Goal: Information Seeking & Learning: Understand process/instructions

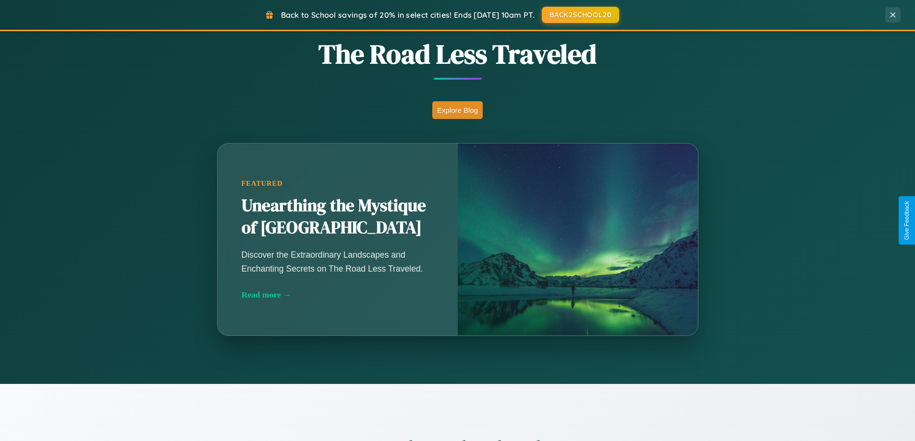
scroll to position [1543, 0]
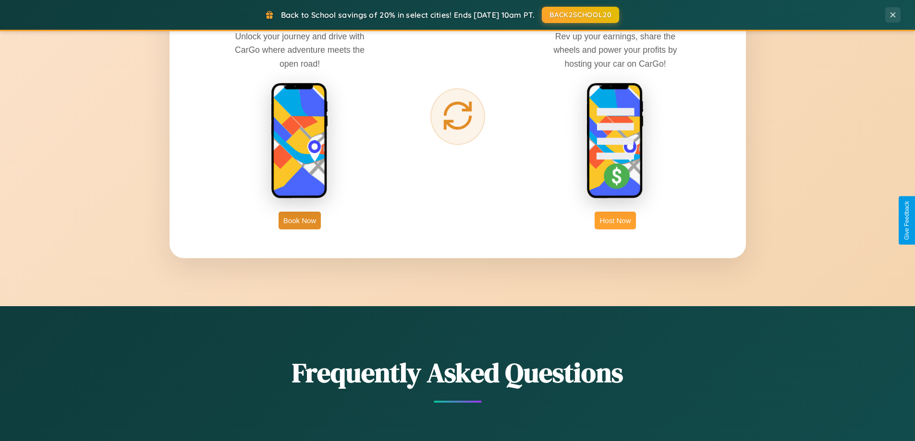
click at [615, 220] on button "Host Now" at bounding box center [614, 221] width 41 height 18
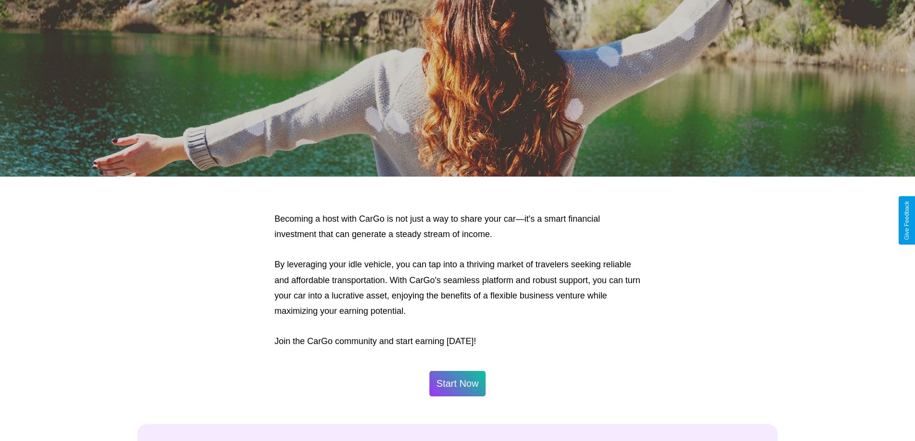
scroll to position [1298, 0]
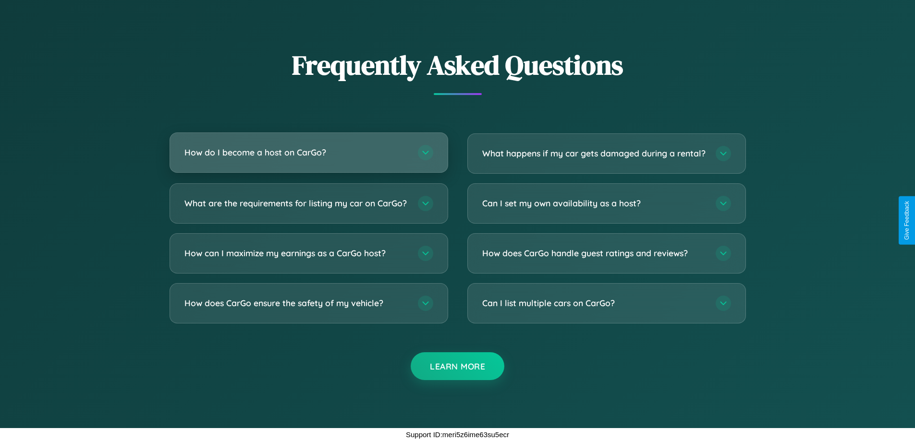
click at [308, 146] on h3 "How do I become a host on CarGo?" at bounding box center [296, 152] width 224 height 12
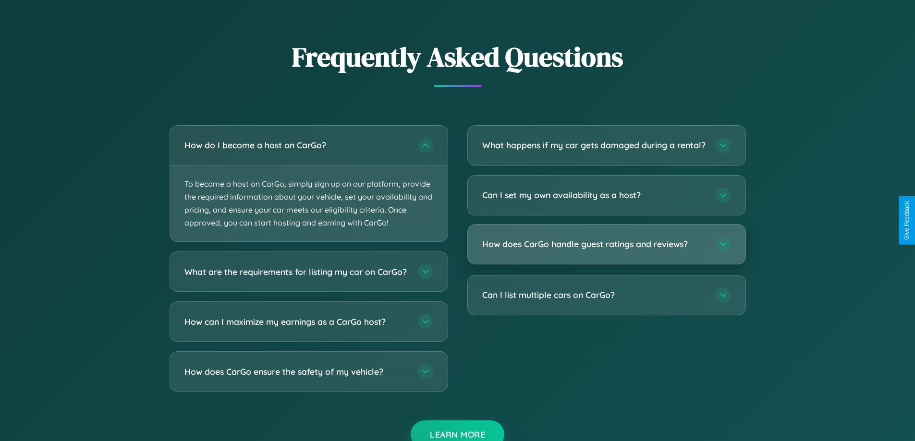
click at [606, 250] on h3 "How does CarGo handle guest ratings and reviews?" at bounding box center [594, 244] width 224 height 12
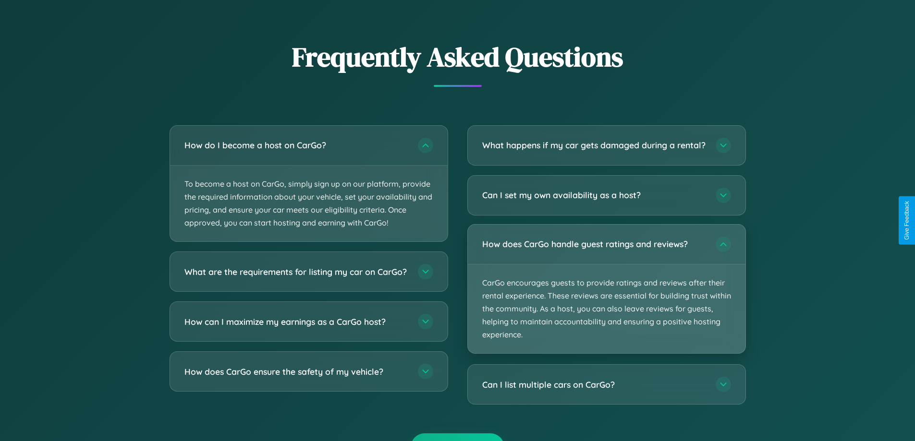
click at [606, 297] on p "CarGo encourages guests to provide ratings and reviews after their rental exper…" at bounding box center [606, 309] width 277 height 89
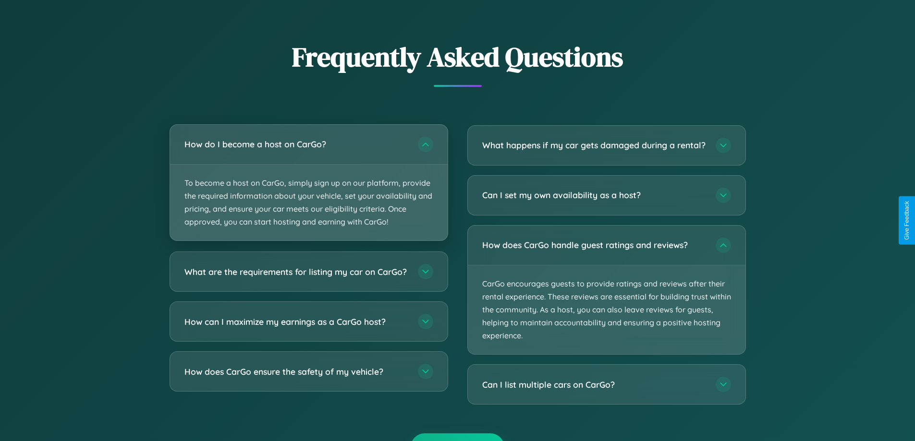
click at [308, 183] on p "To become a host on CarGo, simply sign up on our platform, provide the required…" at bounding box center [308, 203] width 277 height 76
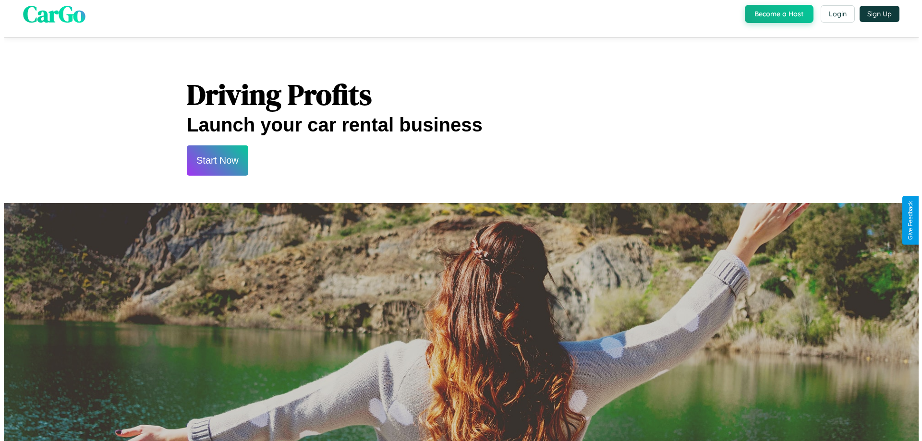
scroll to position [0, 0]
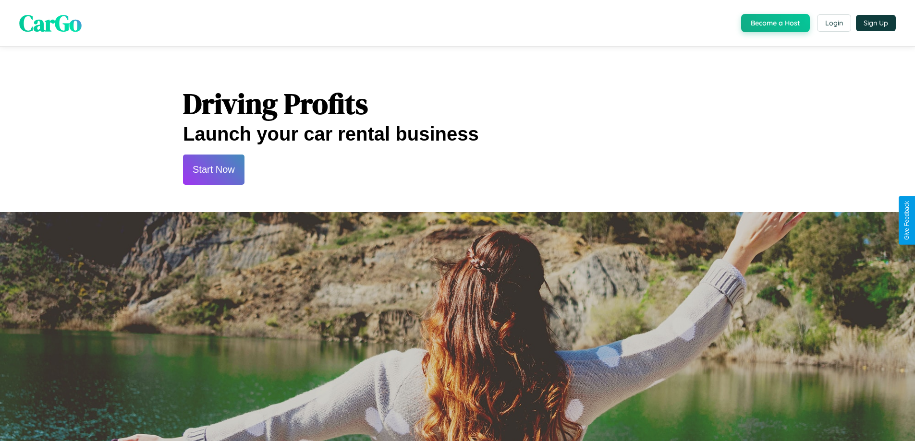
click at [213, 169] on button "Start Now" at bounding box center [213, 170] width 61 height 30
